Goal: Information Seeking & Learning: Learn about a topic

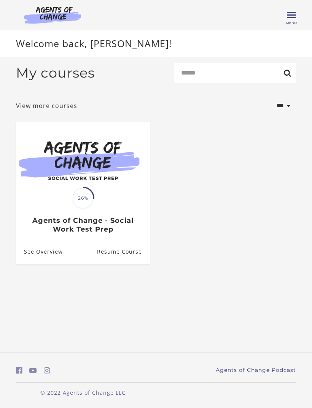
click at [295, 22] on span "Menu" at bounding box center [291, 23] width 11 height 4
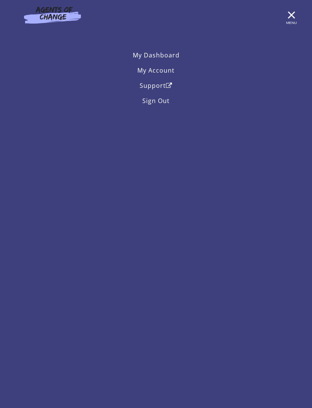
click at [293, 21] on span "Menu" at bounding box center [291, 23] width 11 height 4
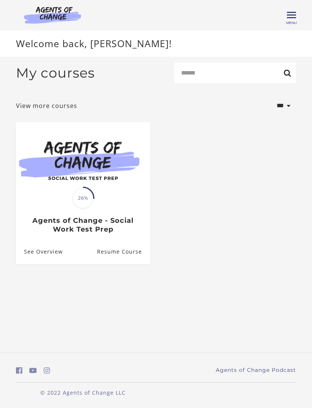
click at [63, 177] on img at bounding box center [83, 159] width 134 height 75
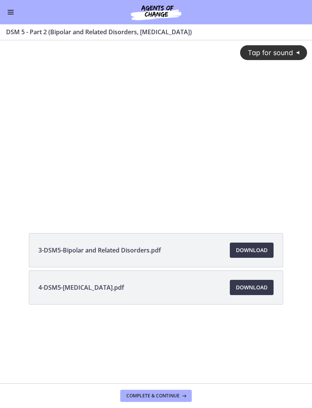
click at [12, 11] on button "Enable menu" at bounding box center [10, 12] width 9 height 9
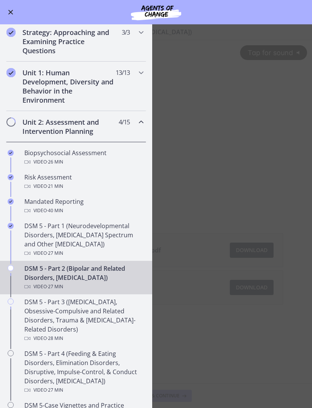
scroll to position [121, 0]
click at [14, 92] on div "Unit 1: Human Development, Diversity and Behavior in the Environment 13 / 13 Co…" at bounding box center [76, 86] width 140 height 49
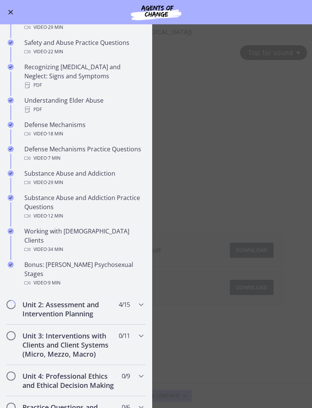
scroll to position [323, 0]
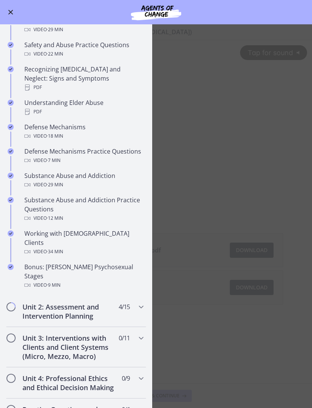
click at [28, 122] on div "Defense Mechanisms Video · 18 min" at bounding box center [83, 131] width 119 height 18
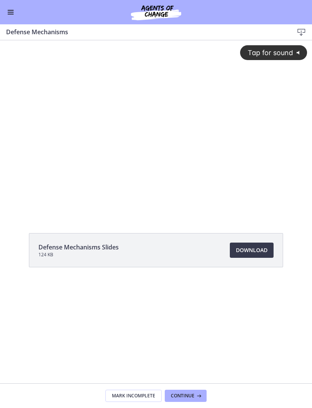
click at [289, 49] on span "Tap for sound" at bounding box center [267, 53] width 52 height 8
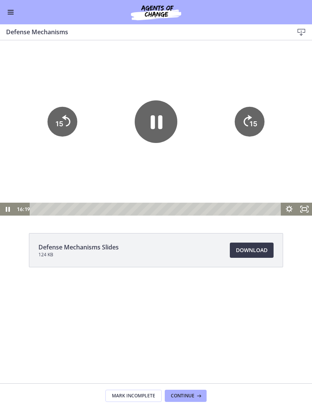
click at [11, 14] on span "Enable menu" at bounding box center [11, 14] width 6 height 1
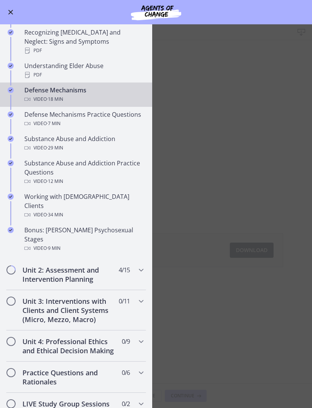
scroll to position [358, 0]
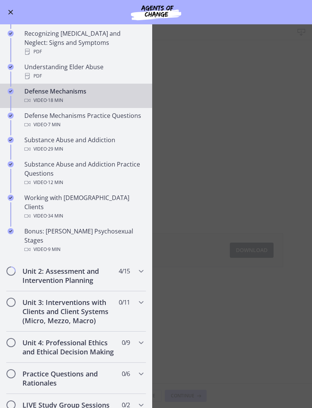
click at [33, 193] on div "Working with [DEMOGRAPHIC_DATA] Clients Video · 34 min" at bounding box center [83, 206] width 119 height 27
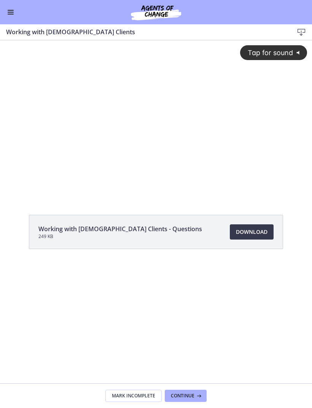
click at [278, 51] on span "Tap for sound" at bounding box center [267, 53] width 52 height 8
click at [131, 119] on div at bounding box center [156, 118] width 312 height 157
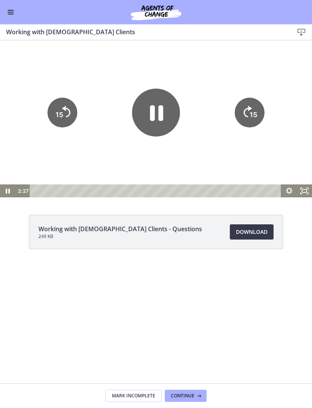
click at [148, 109] on icon "Pause" at bounding box center [156, 113] width 48 height 48
click at [160, 112] on icon "Play Video" at bounding box center [155, 112] width 11 height 15
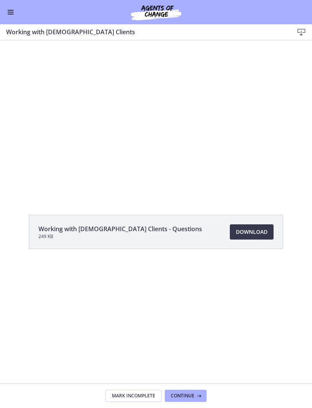
click at [146, 112] on div at bounding box center [156, 118] width 312 height 157
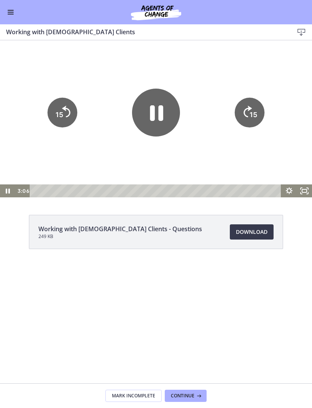
click at [162, 114] on icon "Pause" at bounding box center [156, 113] width 13 height 16
click at [151, 109] on icon "Play Video" at bounding box center [155, 112] width 11 height 15
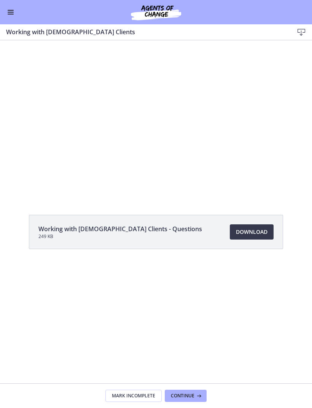
click at [137, 162] on div at bounding box center [156, 118] width 312 height 157
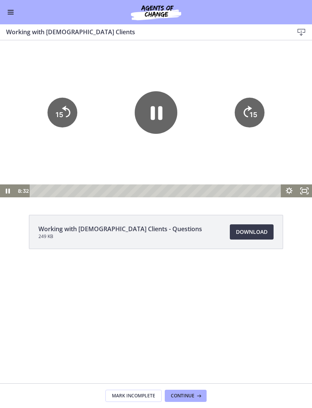
click at [161, 102] on icon "Pause" at bounding box center [156, 112] width 43 height 43
click at [159, 118] on icon "Play Video" at bounding box center [156, 112] width 43 height 43
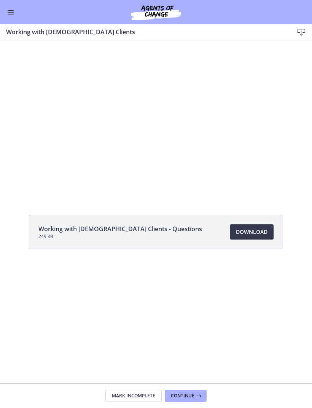
click at [127, 124] on div at bounding box center [156, 118] width 312 height 157
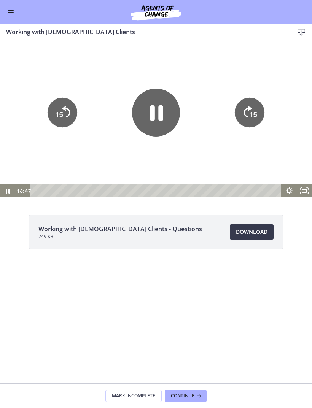
click at [158, 97] on icon "Pause" at bounding box center [156, 113] width 48 height 48
click at [159, 114] on icon "Play Video" at bounding box center [156, 112] width 12 height 17
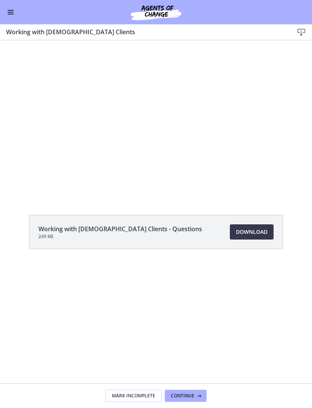
click at [92, 136] on div at bounding box center [156, 118] width 312 height 157
click at [150, 112] on div at bounding box center [156, 118] width 312 height 157
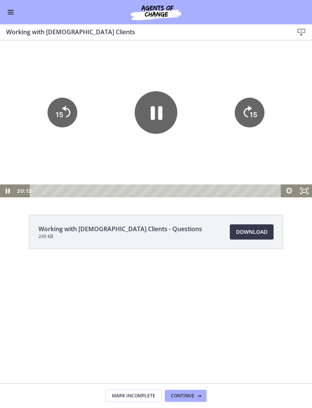
click at [158, 110] on icon "Pause" at bounding box center [156, 112] width 43 height 43
